Goal: Browse casually

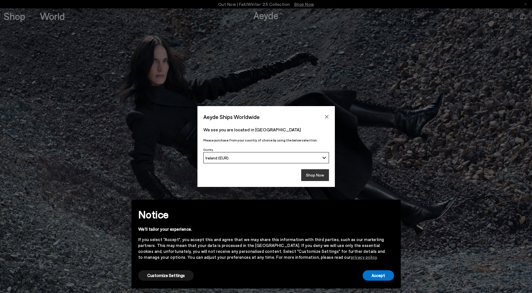
click at [321, 178] on button "Shop Now" at bounding box center [315, 175] width 28 height 12
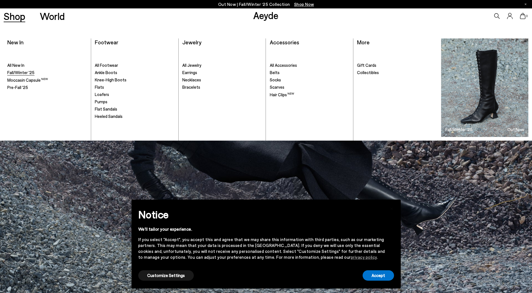
click at [16, 74] on span "Fall/Winter '25" at bounding box center [20, 72] width 27 height 5
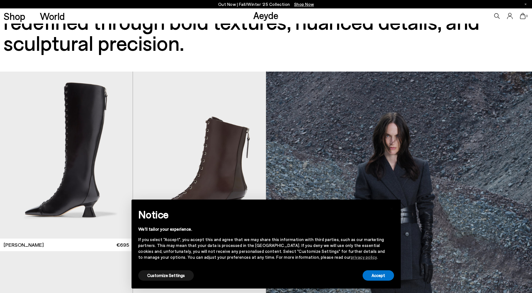
scroll to position [56, 0]
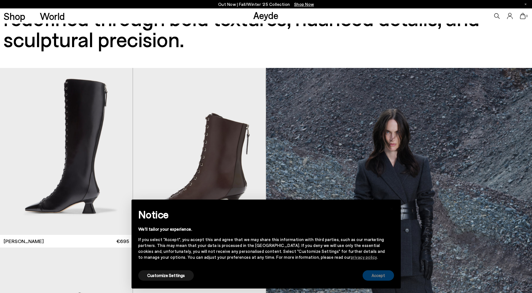
click at [371, 275] on button "Accept" at bounding box center [378, 275] width 31 height 10
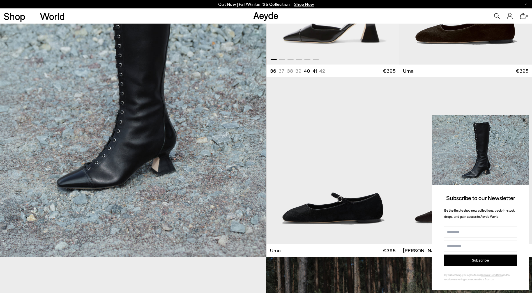
scroll to position [589, 0]
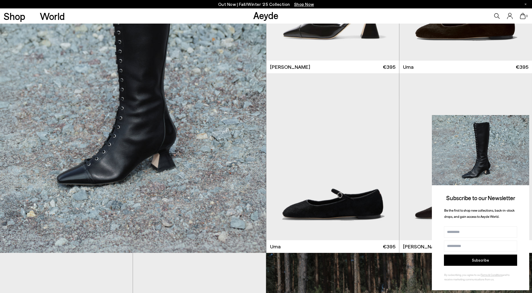
click at [523, 120] on icon at bounding box center [524, 120] width 7 height 7
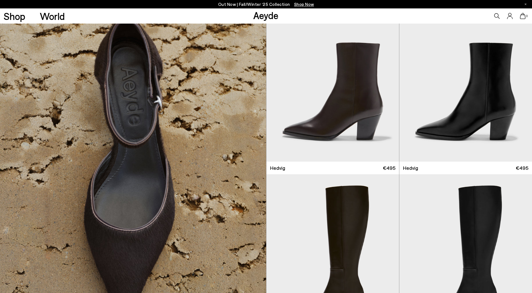
scroll to position [1207, 0]
click at [389, 78] on div "Next slide" at bounding box center [388, 80] width 17 height 17
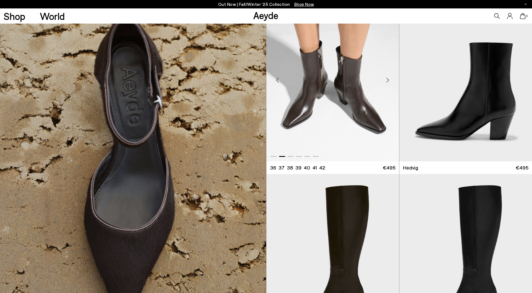
click at [389, 78] on div "Next slide" at bounding box center [388, 80] width 17 height 17
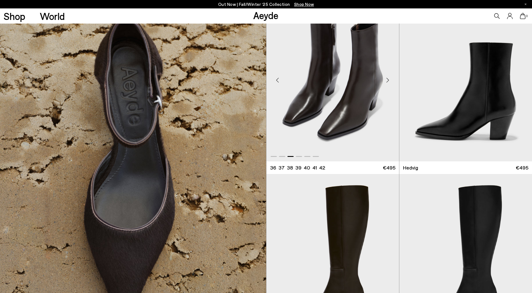
click at [389, 78] on div "Next slide" at bounding box center [388, 80] width 17 height 17
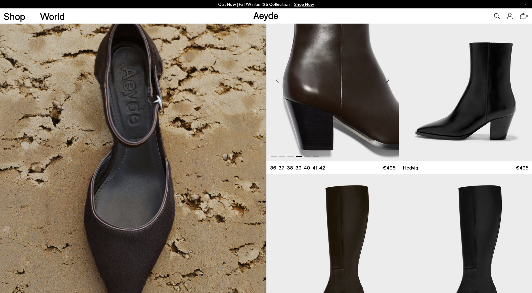
click at [389, 78] on div "Next slide" at bounding box center [388, 80] width 17 height 17
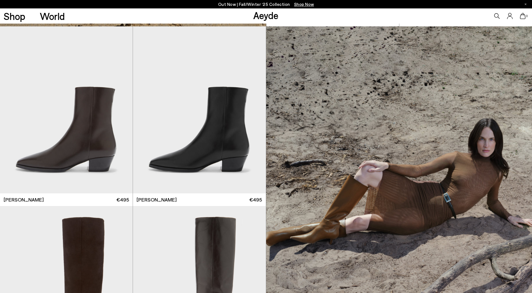
scroll to position [1543, 0]
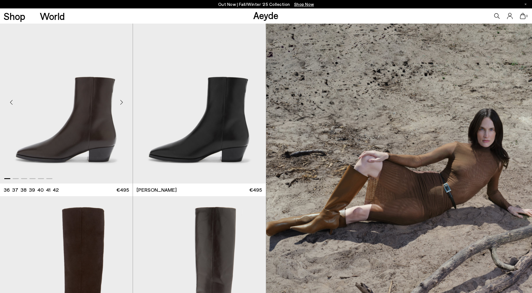
click at [120, 101] on div "Next slide" at bounding box center [121, 102] width 17 height 17
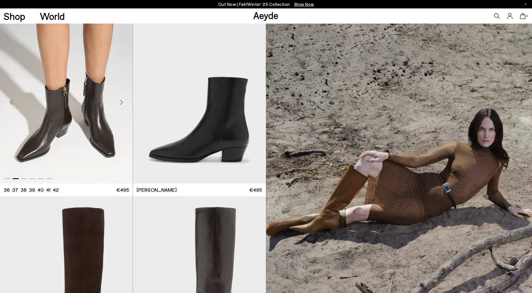
click at [120, 101] on div "Next slide" at bounding box center [121, 102] width 17 height 17
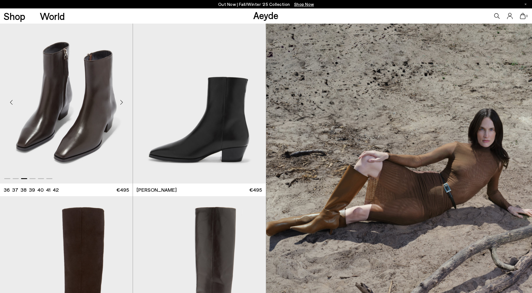
click at [120, 101] on div "Next slide" at bounding box center [121, 102] width 17 height 17
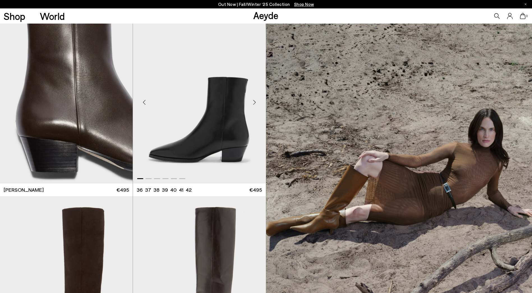
click at [253, 101] on div "Next slide" at bounding box center [254, 102] width 17 height 17
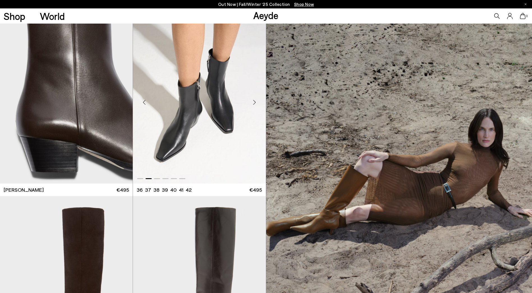
click at [253, 101] on div "Next slide" at bounding box center [254, 102] width 17 height 17
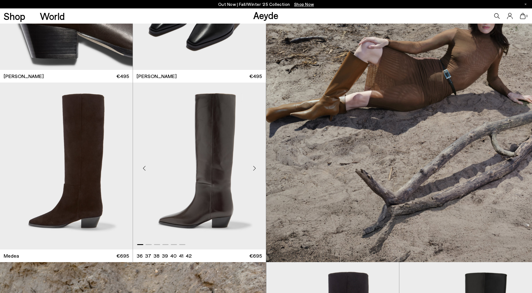
scroll to position [1656, 0]
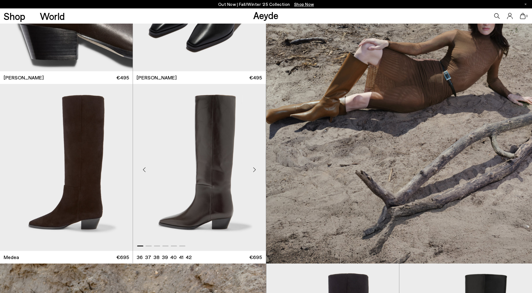
click at [253, 168] on div "Next slide" at bounding box center [254, 169] width 17 height 17
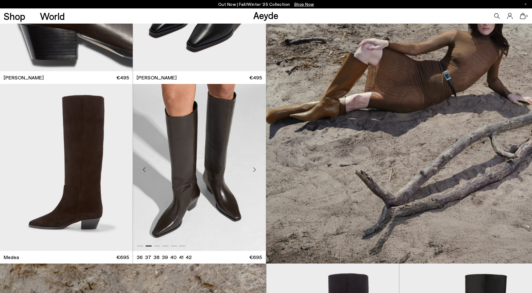
click at [253, 168] on div "Next slide" at bounding box center [254, 169] width 17 height 17
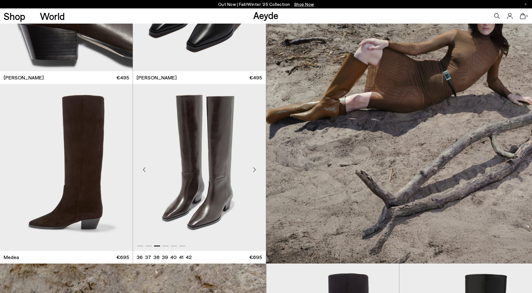
click at [253, 168] on div "Next slide" at bounding box center [254, 169] width 17 height 17
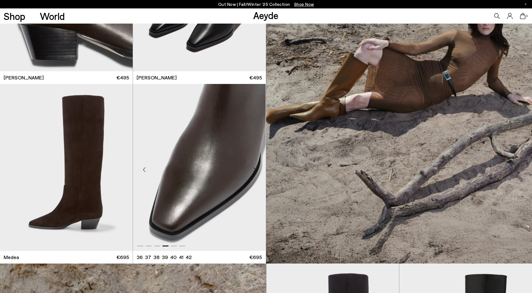
click at [253, 168] on div "Next slide" at bounding box center [254, 169] width 17 height 17
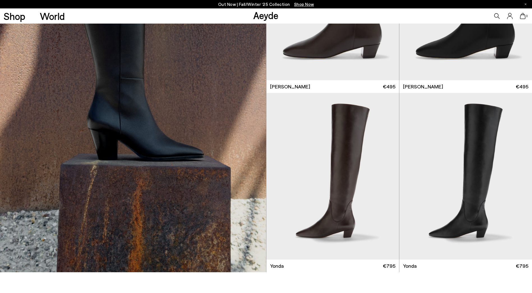
scroll to position [3452, 0]
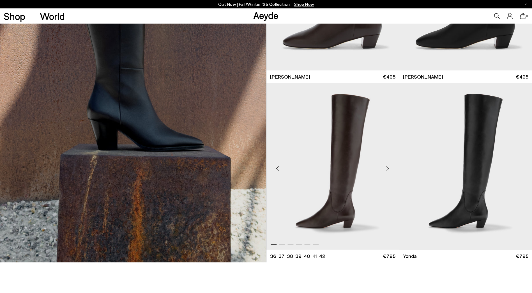
click at [388, 167] on div "Next slide" at bounding box center [388, 168] width 17 height 17
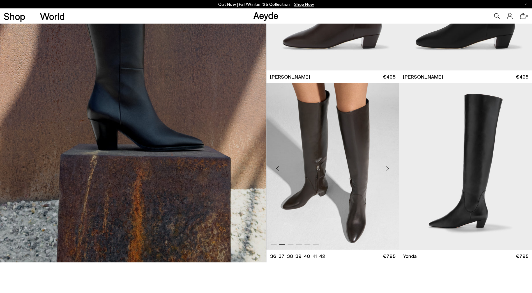
click at [388, 167] on div "Next slide" at bounding box center [388, 168] width 17 height 17
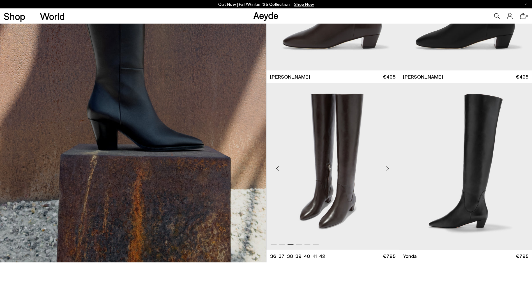
click at [388, 167] on div "Next slide" at bounding box center [388, 168] width 17 height 17
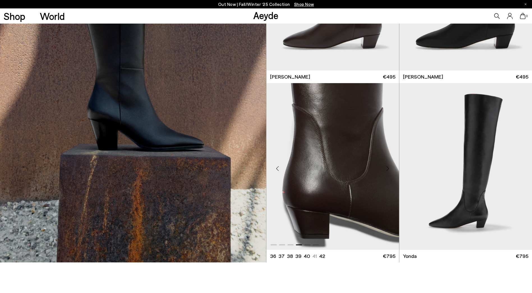
click at [388, 167] on div "Next slide" at bounding box center [388, 168] width 17 height 17
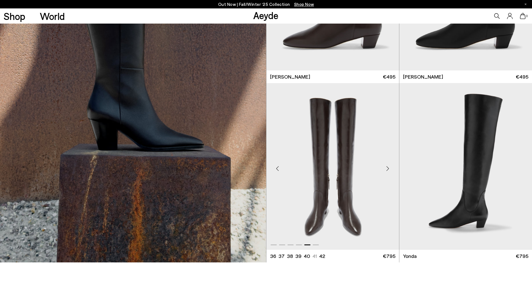
click at [388, 167] on div "Next slide" at bounding box center [388, 168] width 17 height 17
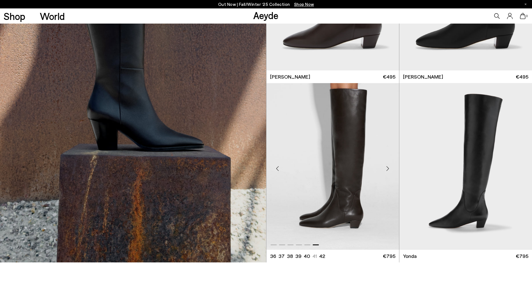
click at [388, 167] on div "Next slide" at bounding box center [388, 168] width 17 height 17
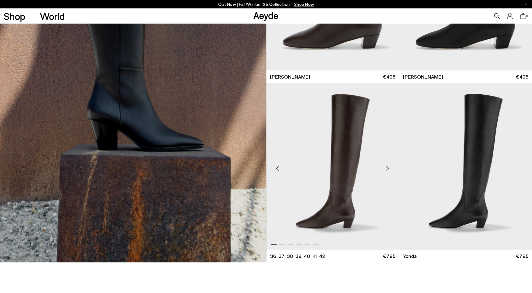
click at [388, 167] on div "Next slide" at bounding box center [388, 168] width 17 height 17
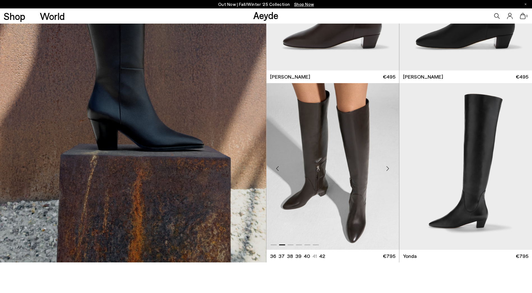
click at [388, 167] on div "Next slide" at bounding box center [388, 168] width 17 height 17
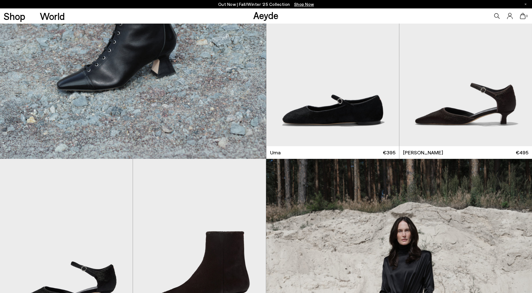
scroll to position [0, 0]
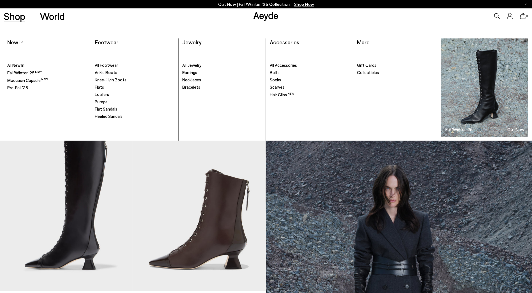
click at [97, 87] on span "Flats" at bounding box center [99, 86] width 9 height 5
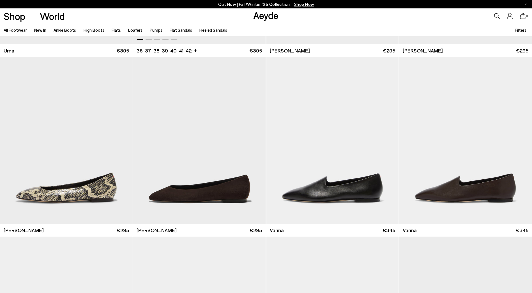
scroll to position [168, 0]
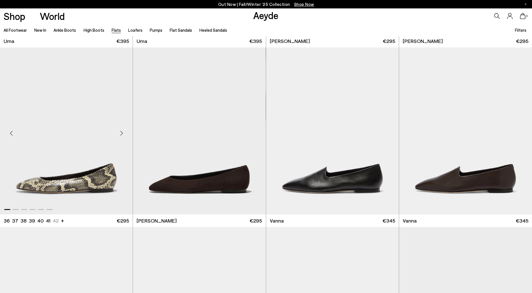
click at [122, 136] on div "Next slide" at bounding box center [121, 133] width 17 height 17
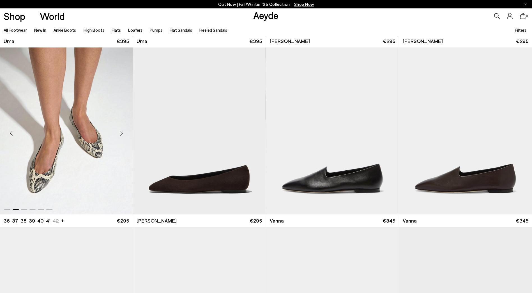
click at [122, 136] on div "Next slide" at bounding box center [121, 133] width 17 height 17
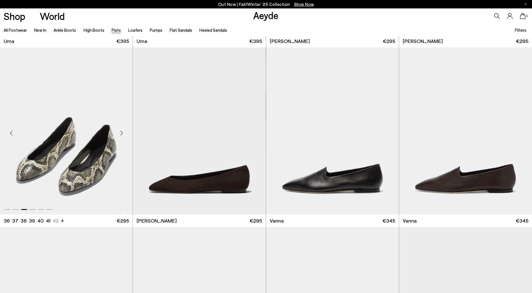
click at [122, 136] on div "Next slide" at bounding box center [121, 133] width 17 height 17
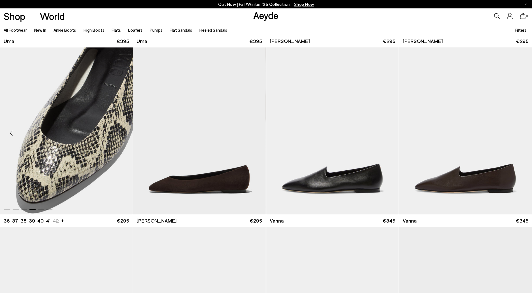
click at [122, 136] on div "Next slide" at bounding box center [121, 133] width 17 height 17
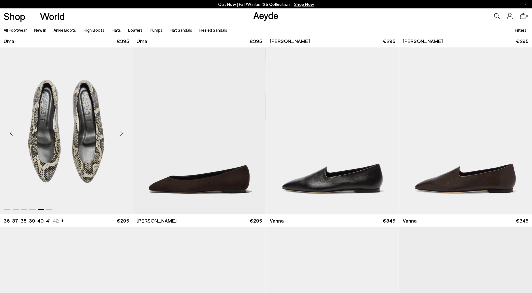
click at [122, 136] on div "Next slide" at bounding box center [121, 133] width 17 height 17
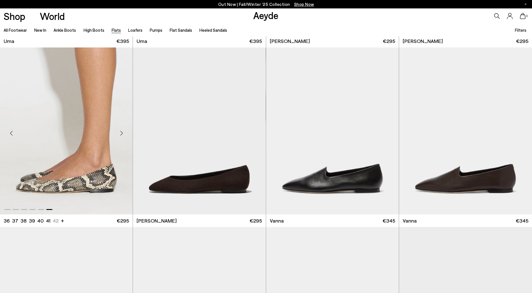
click at [122, 136] on div "Next slide" at bounding box center [121, 133] width 17 height 17
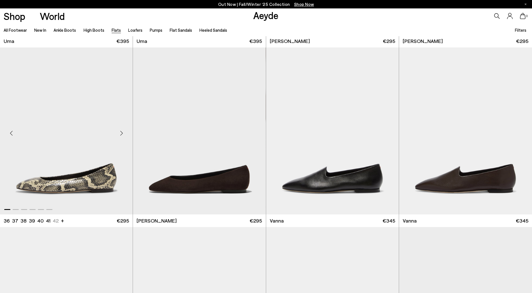
click at [122, 136] on div "Next slide" at bounding box center [121, 133] width 17 height 17
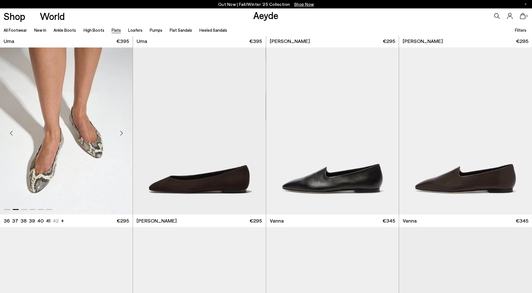
click at [122, 136] on div "Next slide" at bounding box center [121, 133] width 17 height 17
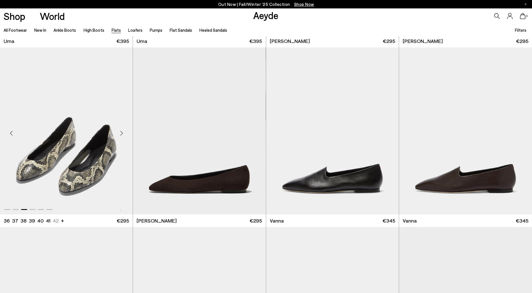
click at [122, 136] on div "Next slide" at bounding box center [121, 133] width 17 height 17
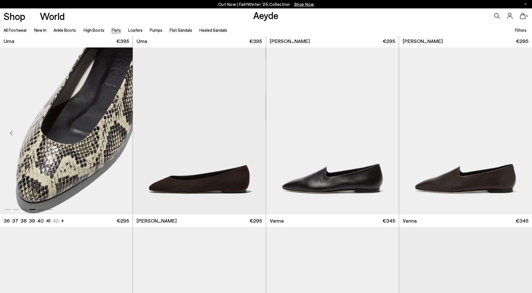
click at [122, 136] on div "Next slide" at bounding box center [121, 133] width 17 height 17
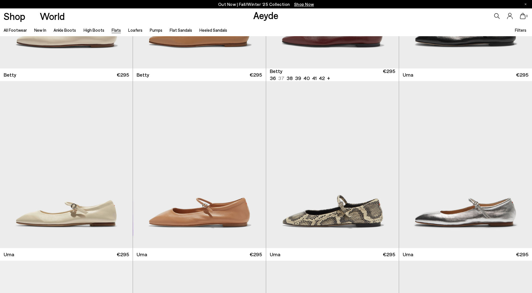
scroll to position [702, 0]
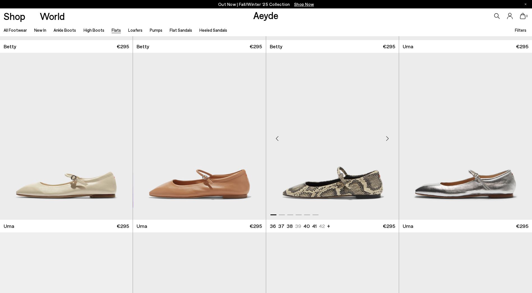
click at [386, 135] on div "Next slide" at bounding box center [387, 138] width 17 height 17
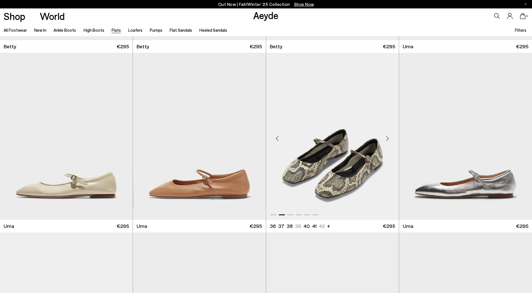
click at [386, 135] on div "Next slide" at bounding box center [387, 138] width 17 height 17
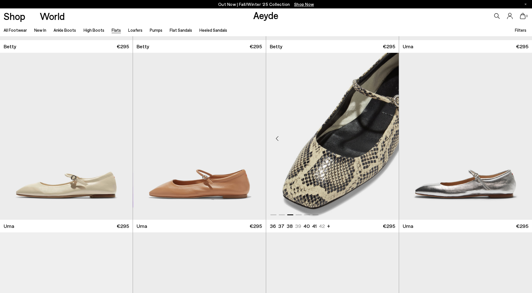
click at [386, 135] on div "Next slide" at bounding box center [387, 138] width 17 height 17
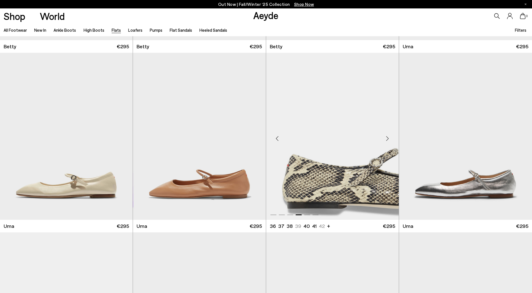
click at [386, 135] on div "Next slide" at bounding box center [387, 138] width 17 height 17
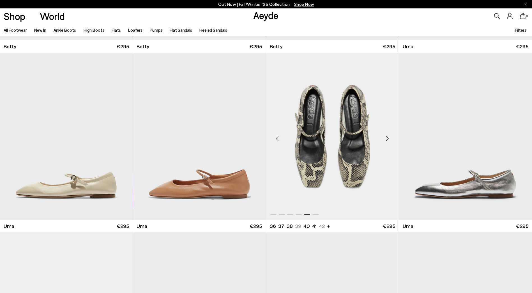
click at [386, 135] on div "Next slide" at bounding box center [387, 138] width 17 height 17
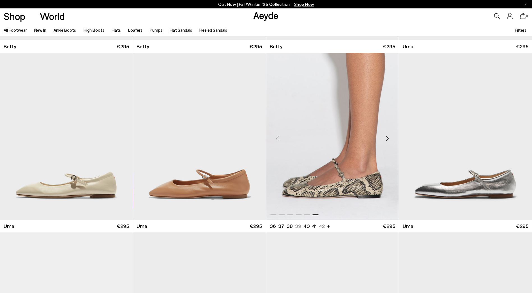
click at [386, 135] on div "Next slide" at bounding box center [387, 138] width 17 height 17
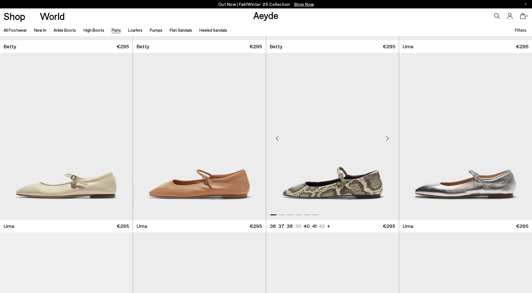
click at [386, 135] on div "Next slide" at bounding box center [387, 138] width 17 height 17
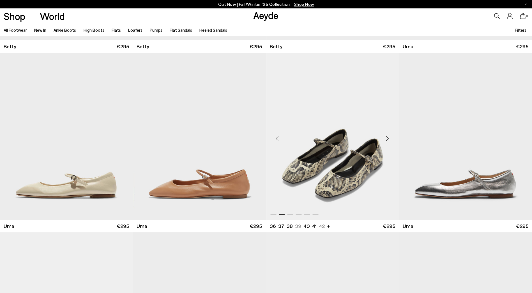
click at [386, 135] on div "Next slide" at bounding box center [387, 138] width 17 height 17
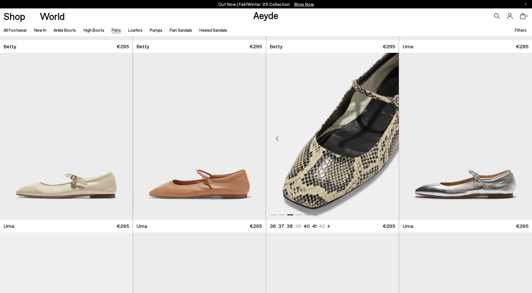
click at [386, 135] on div "Next slide" at bounding box center [387, 138] width 17 height 17
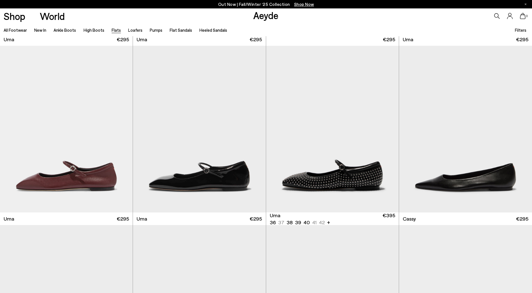
scroll to position [898, 0]
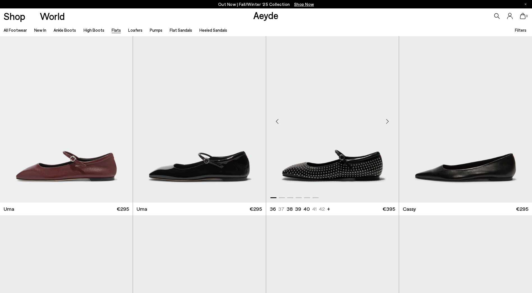
click at [385, 121] on div "Next slide" at bounding box center [387, 121] width 17 height 17
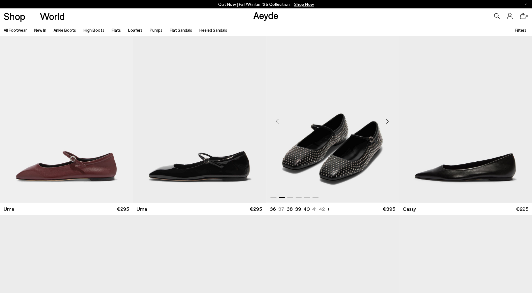
click at [385, 121] on div "Next slide" at bounding box center [387, 121] width 17 height 17
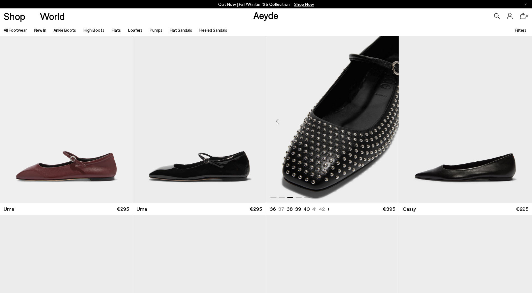
click at [385, 121] on div "Next slide" at bounding box center [387, 121] width 17 height 17
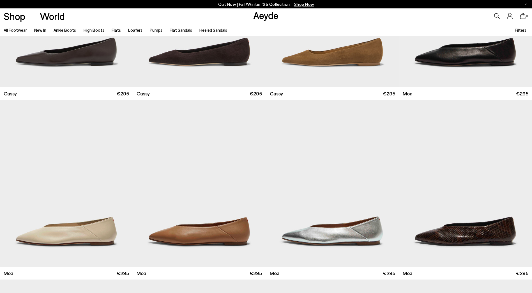
scroll to position [1207, 0]
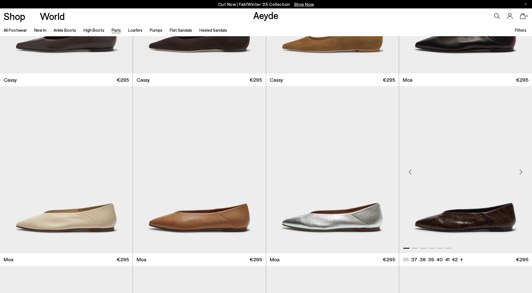
click at [523, 170] on div "Next slide" at bounding box center [521, 171] width 17 height 17
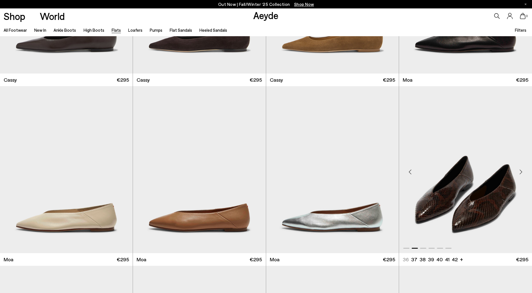
click at [523, 170] on div "Next slide" at bounding box center [521, 171] width 17 height 17
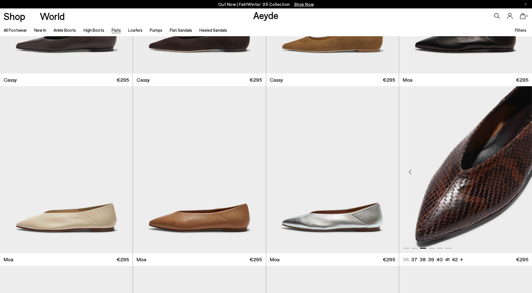
click at [523, 170] on div "Next slide" at bounding box center [521, 171] width 17 height 17
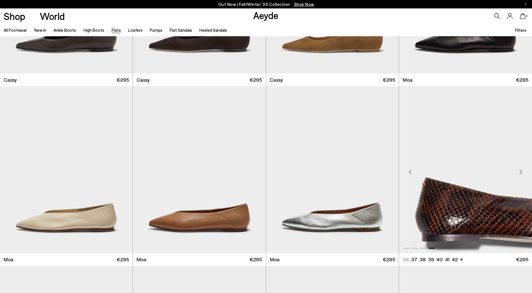
click at [523, 170] on div "Next slide" at bounding box center [521, 171] width 17 height 17
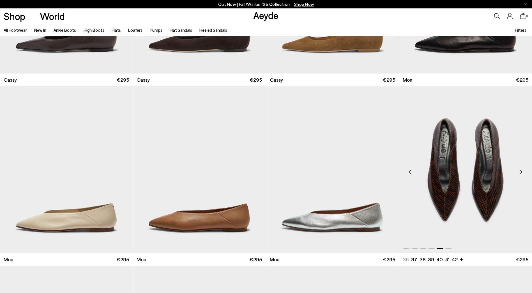
click at [523, 170] on div "Next slide" at bounding box center [521, 171] width 17 height 17
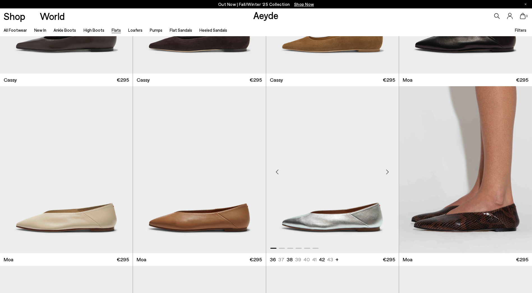
scroll to position [1375, 0]
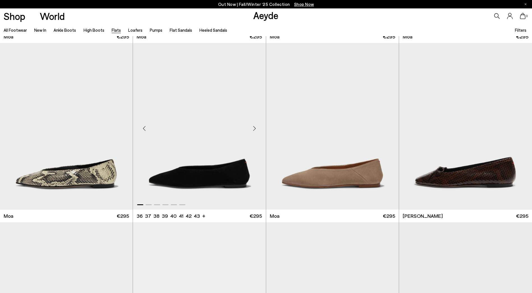
scroll to position [1431, 0]
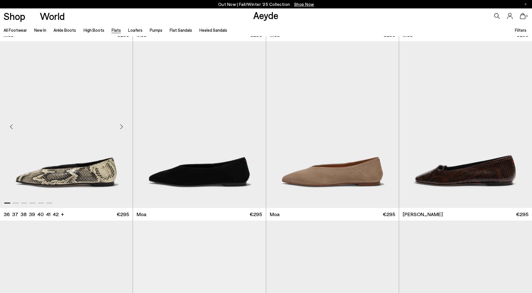
click at [123, 128] on div "Next slide" at bounding box center [121, 126] width 17 height 17
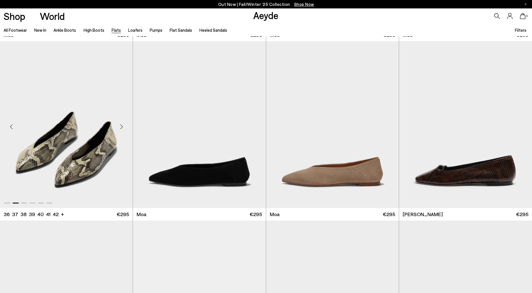
click at [123, 128] on div "Next slide" at bounding box center [121, 126] width 17 height 17
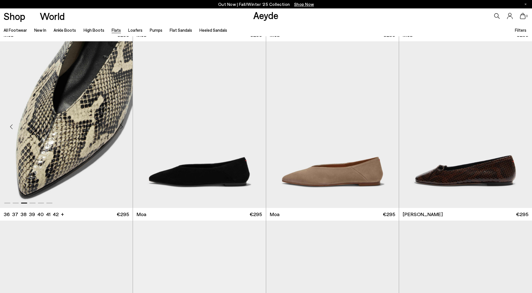
click at [123, 128] on div "Next slide" at bounding box center [121, 126] width 17 height 17
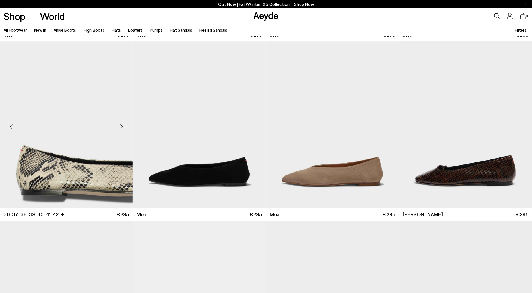
click at [123, 128] on div "Next slide" at bounding box center [121, 126] width 17 height 17
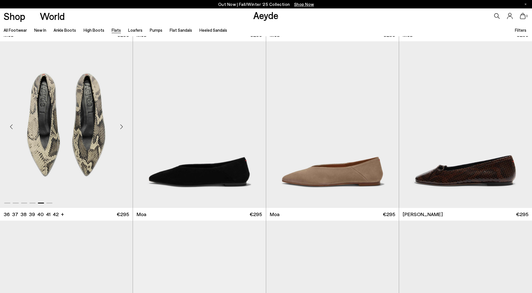
click at [123, 128] on div "Next slide" at bounding box center [121, 126] width 17 height 17
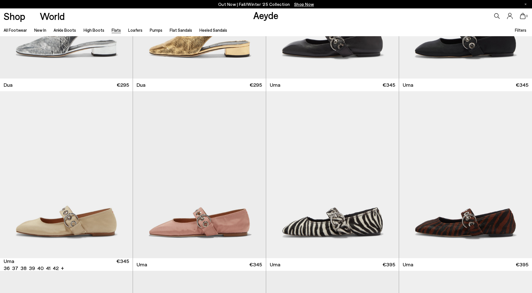
scroll to position [3031, 0]
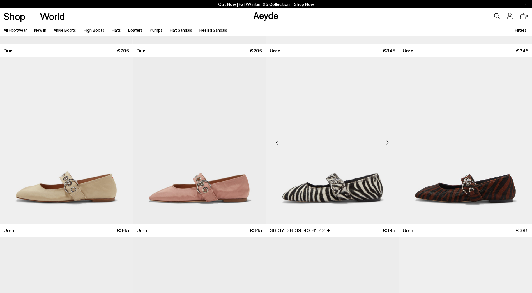
click at [390, 140] on div "Next slide" at bounding box center [387, 142] width 17 height 17
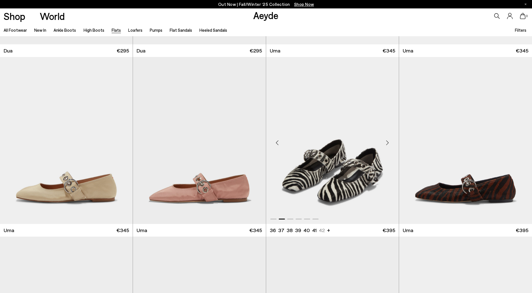
click at [390, 140] on div "Next slide" at bounding box center [387, 142] width 17 height 17
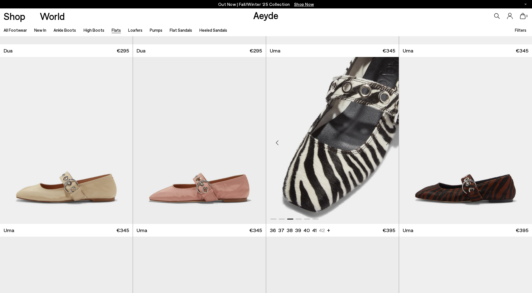
click at [390, 140] on div "Next slide" at bounding box center [387, 142] width 17 height 17
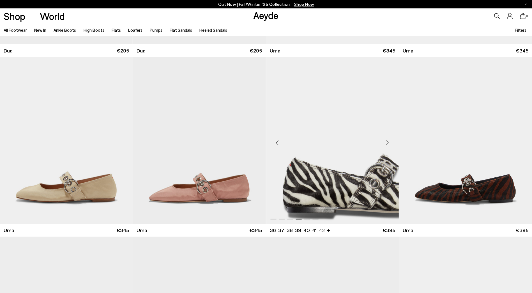
click at [390, 140] on div "Next slide" at bounding box center [387, 142] width 17 height 17
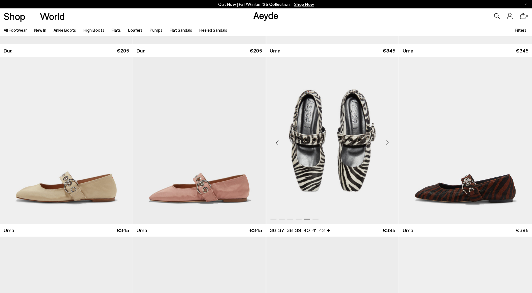
click at [390, 140] on div "Next slide" at bounding box center [387, 142] width 17 height 17
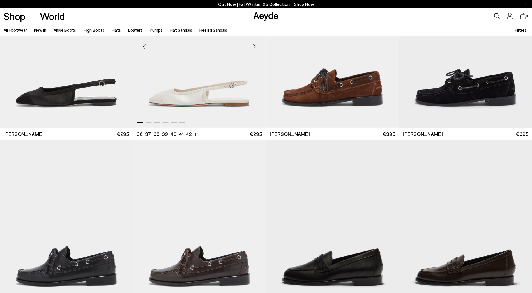
scroll to position [3452, 0]
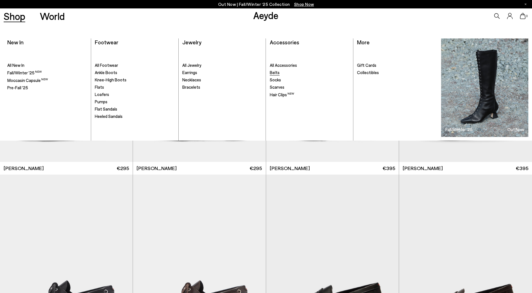
click at [274, 73] on span "Belts" at bounding box center [275, 72] width 10 height 5
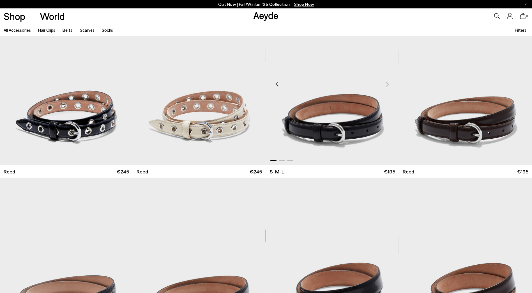
scroll to position [28, 0]
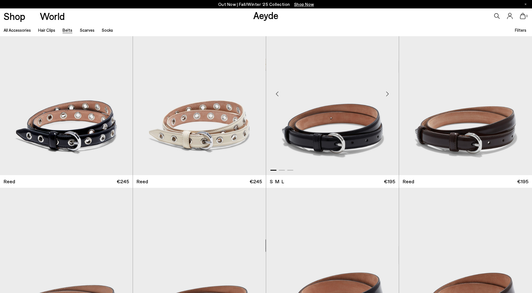
click at [388, 92] on div "Next slide" at bounding box center [387, 94] width 17 height 17
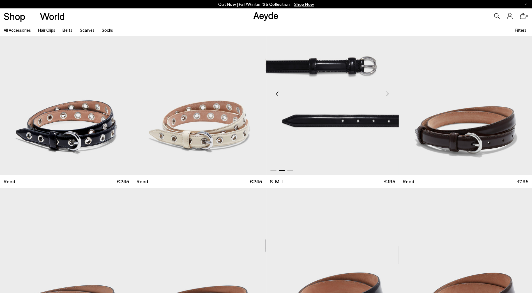
click at [388, 92] on div "Next slide" at bounding box center [387, 94] width 17 height 17
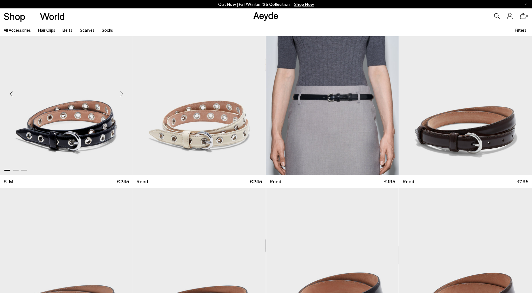
click at [125, 94] on div "Next slide" at bounding box center [121, 94] width 17 height 17
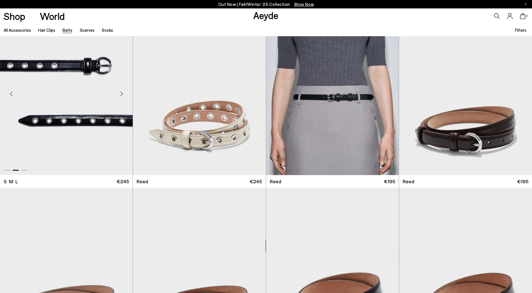
click at [125, 94] on div "Next slide" at bounding box center [121, 94] width 17 height 17
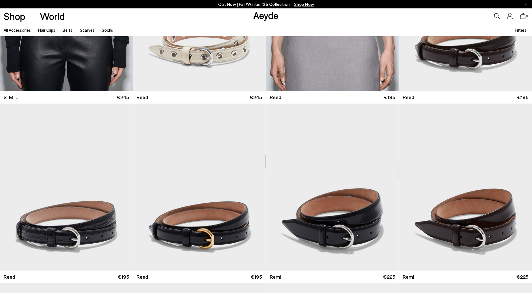
scroll to position [140, 0]
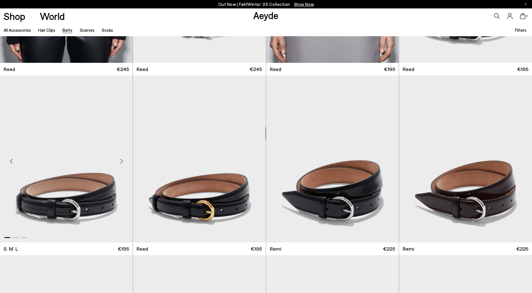
click at [123, 162] on div "Next slide" at bounding box center [121, 161] width 17 height 17
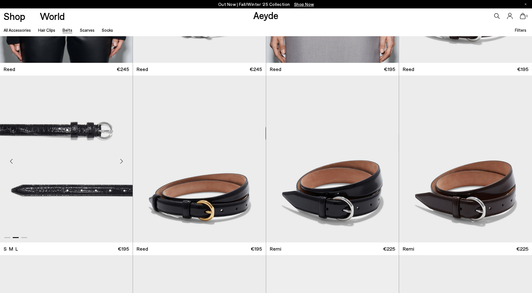
click at [123, 162] on div "Next slide" at bounding box center [121, 161] width 17 height 17
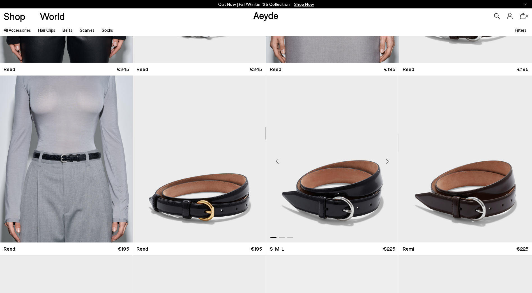
click at [388, 159] on div "Next slide" at bounding box center [387, 161] width 17 height 17
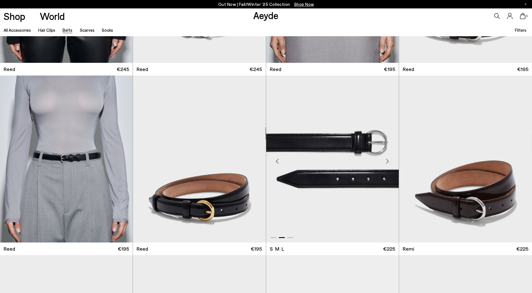
click at [388, 159] on div "Next slide" at bounding box center [387, 161] width 17 height 17
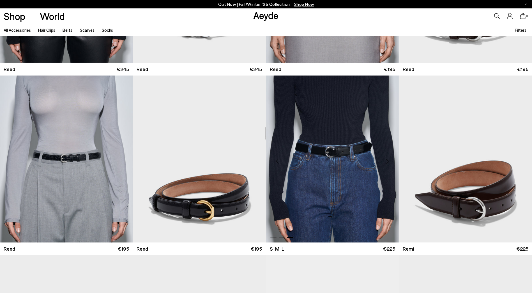
click at [388, 159] on div "Next slide" at bounding box center [387, 161] width 17 height 17
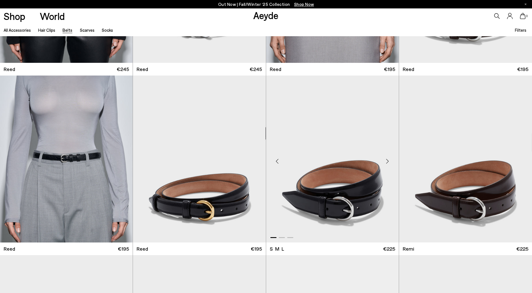
click at [388, 159] on div "Next slide" at bounding box center [387, 161] width 17 height 17
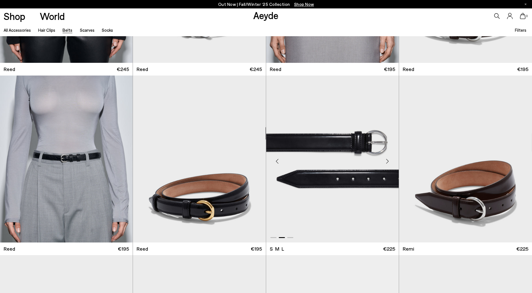
click at [388, 159] on div "Next slide" at bounding box center [387, 161] width 17 height 17
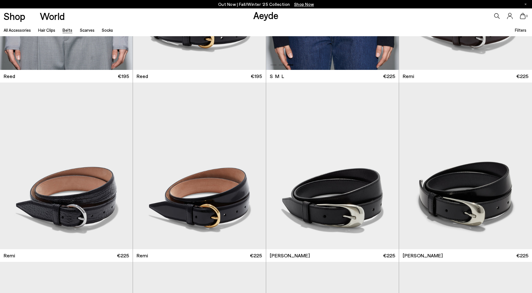
scroll to position [337, 0]
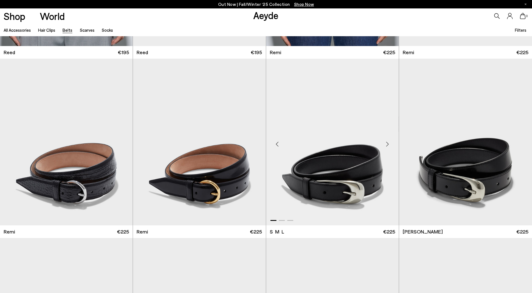
click at [384, 141] on div "Next slide" at bounding box center [387, 144] width 17 height 17
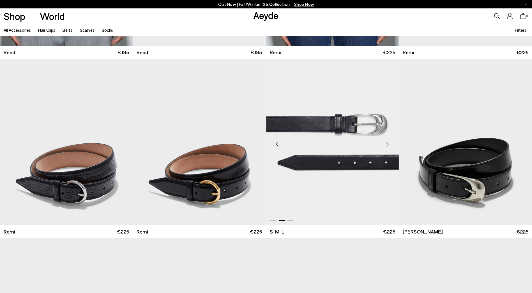
click at [384, 141] on div "Next slide" at bounding box center [387, 144] width 17 height 17
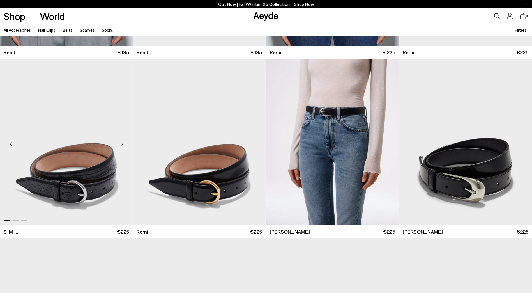
click at [122, 143] on div "Next slide" at bounding box center [121, 144] width 17 height 17
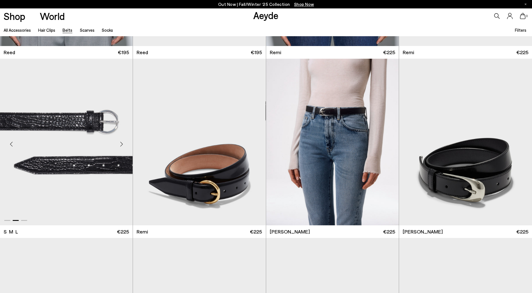
click at [122, 143] on div "Next slide" at bounding box center [121, 144] width 17 height 17
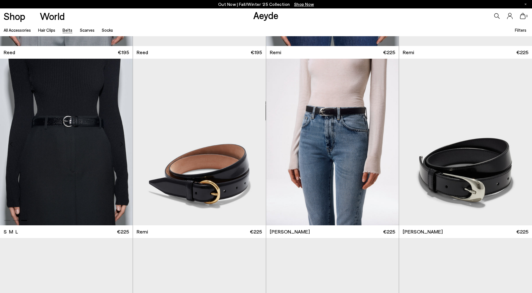
click at [122, 143] on div "Next slide" at bounding box center [121, 144] width 17 height 17
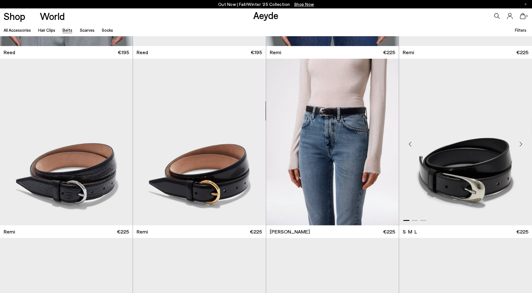
click at [519, 140] on div "Next slide" at bounding box center [521, 144] width 17 height 17
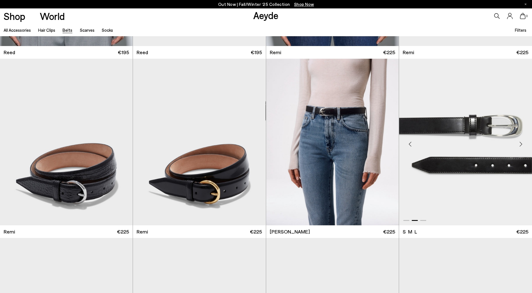
click at [519, 140] on div "Next slide" at bounding box center [521, 144] width 17 height 17
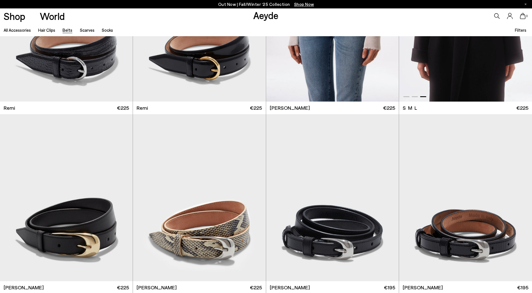
scroll to position [505, 0]
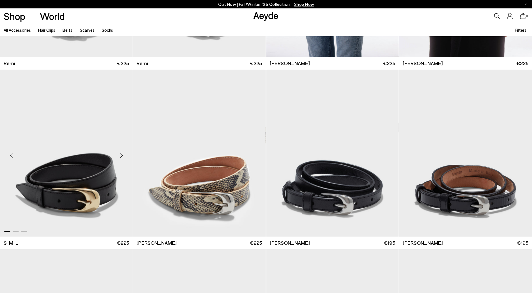
click at [120, 150] on div "Next slide" at bounding box center [121, 155] width 17 height 17
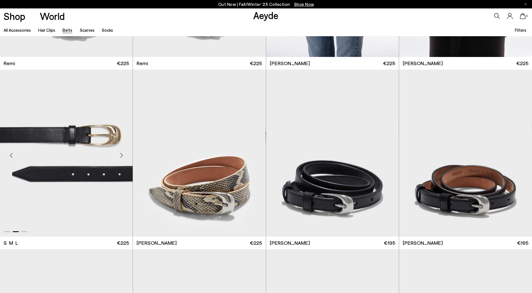
click at [120, 150] on div "Next slide" at bounding box center [121, 155] width 17 height 17
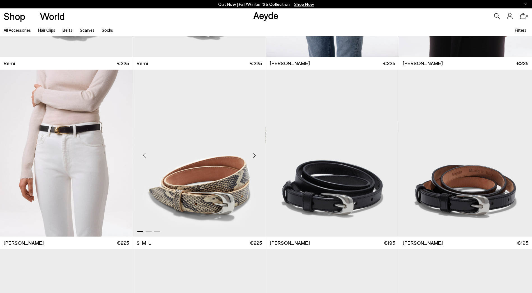
click at [252, 154] on div "Next slide" at bounding box center [254, 155] width 17 height 17
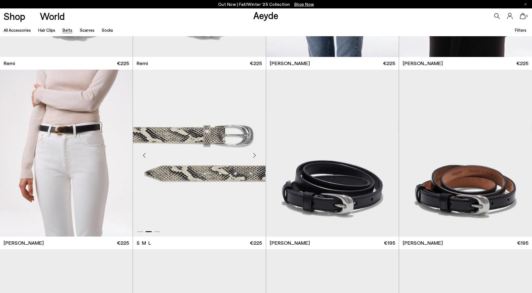
click at [252, 154] on div "Next slide" at bounding box center [254, 155] width 17 height 17
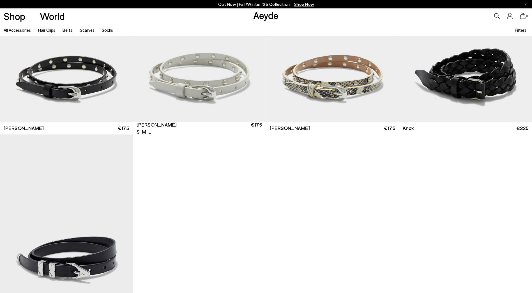
scroll to position [1010, 0]
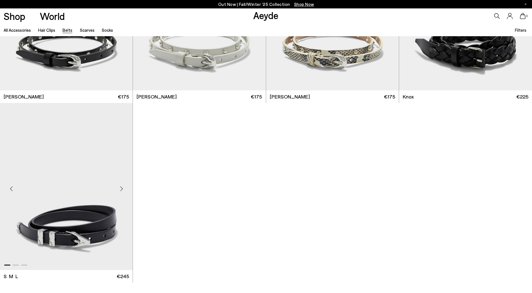
click at [121, 189] on div "Next slide" at bounding box center [121, 188] width 17 height 17
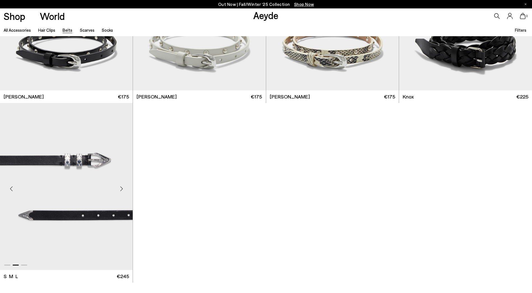
click at [121, 189] on div "Next slide" at bounding box center [121, 188] width 17 height 17
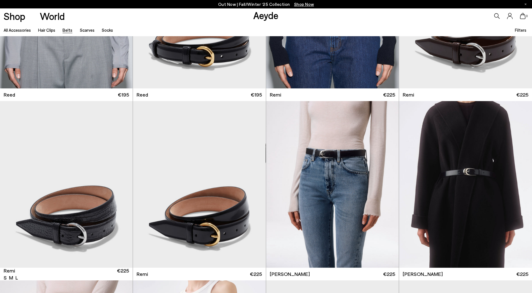
scroll to position [281, 0]
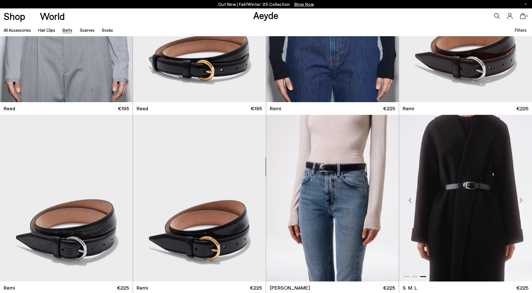
click at [520, 197] on div "Next slide" at bounding box center [521, 200] width 17 height 17
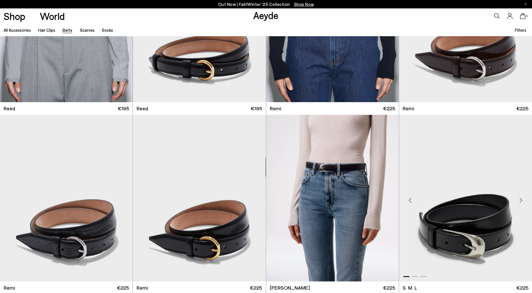
click at [520, 197] on div "Next slide" at bounding box center [521, 200] width 17 height 17
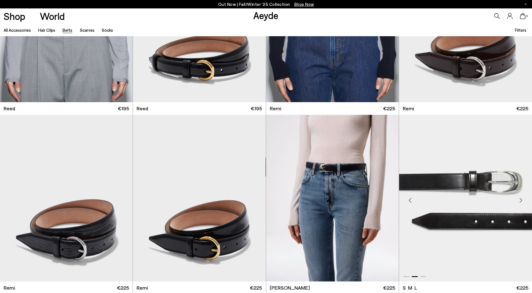
click at [520, 197] on div "Next slide" at bounding box center [521, 200] width 17 height 17
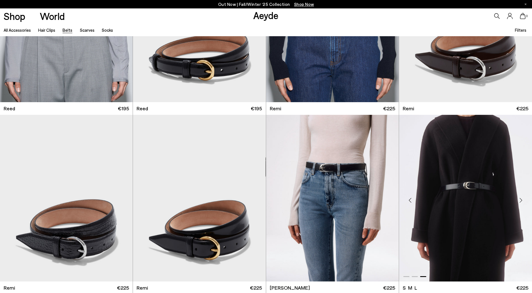
click at [481, 188] on img "3 / 3" at bounding box center [465, 198] width 133 height 167
click at [296, 183] on img "3 / 3" at bounding box center [332, 198] width 133 height 167
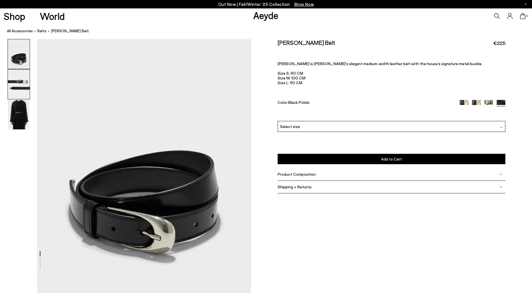
click at [21, 86] on img at bounding box center [19, 84] width 22 height 29
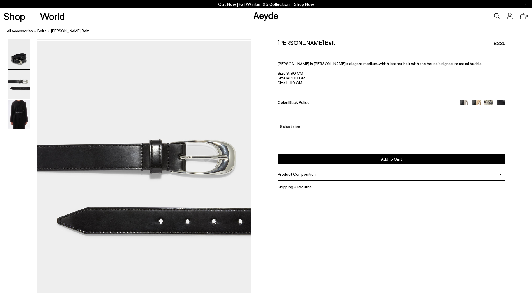
scroll to position [255, 0]
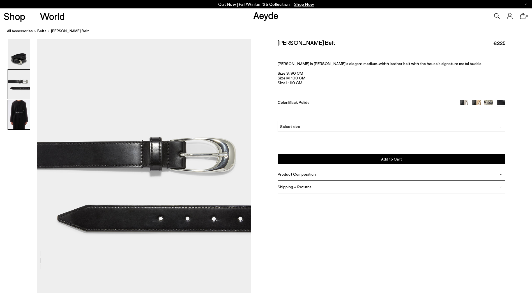
click at [20, 107] on img at bounding box center [19, 114] width 22 height 29
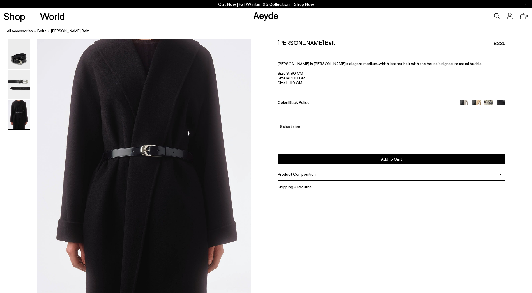
scroll to position [580, 0]
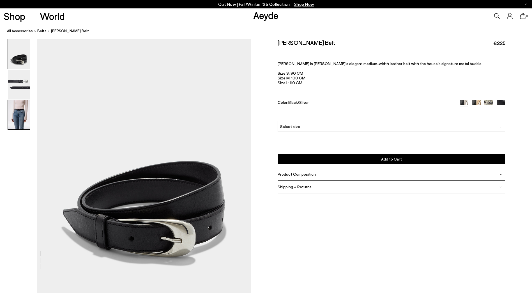
click at [20, 115] on img at bounding box center [19, 114] width 22 height 29
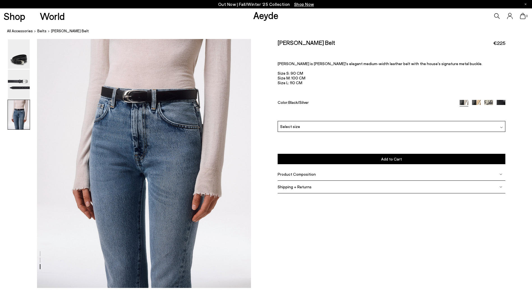
scroll to position [580, 0]
